Goal: Download file/media

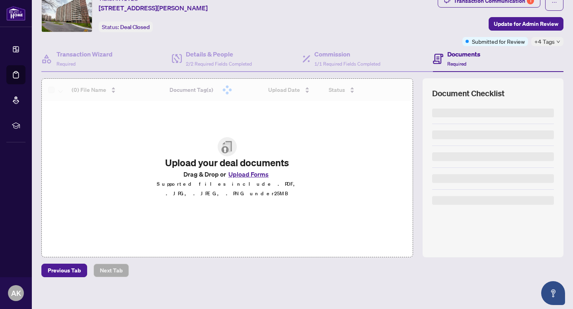
scroll to position [36, 0]
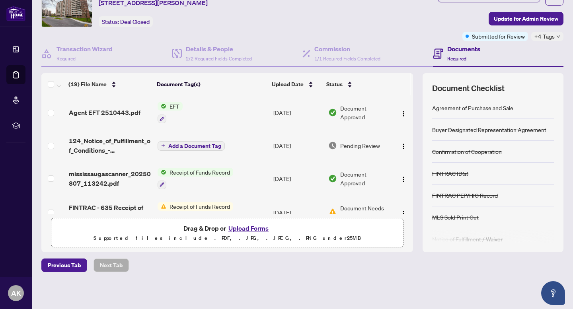
click at [173, 106] on span "EFT" at bounding box center [174, 106] width 16 height 9
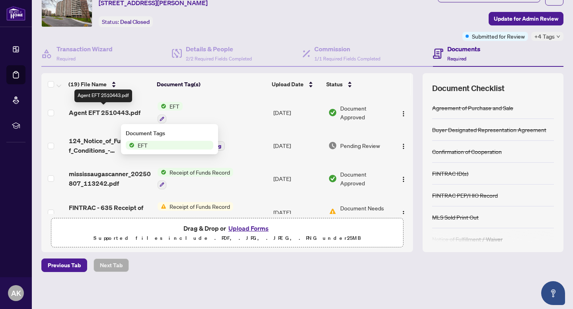
click at [106, 108] on span "Agent EFT 2510443.pdf" at bounding box center [105, 113] width 72 height 10
